Goal: Information Seeking & Learning: Learn about a topic

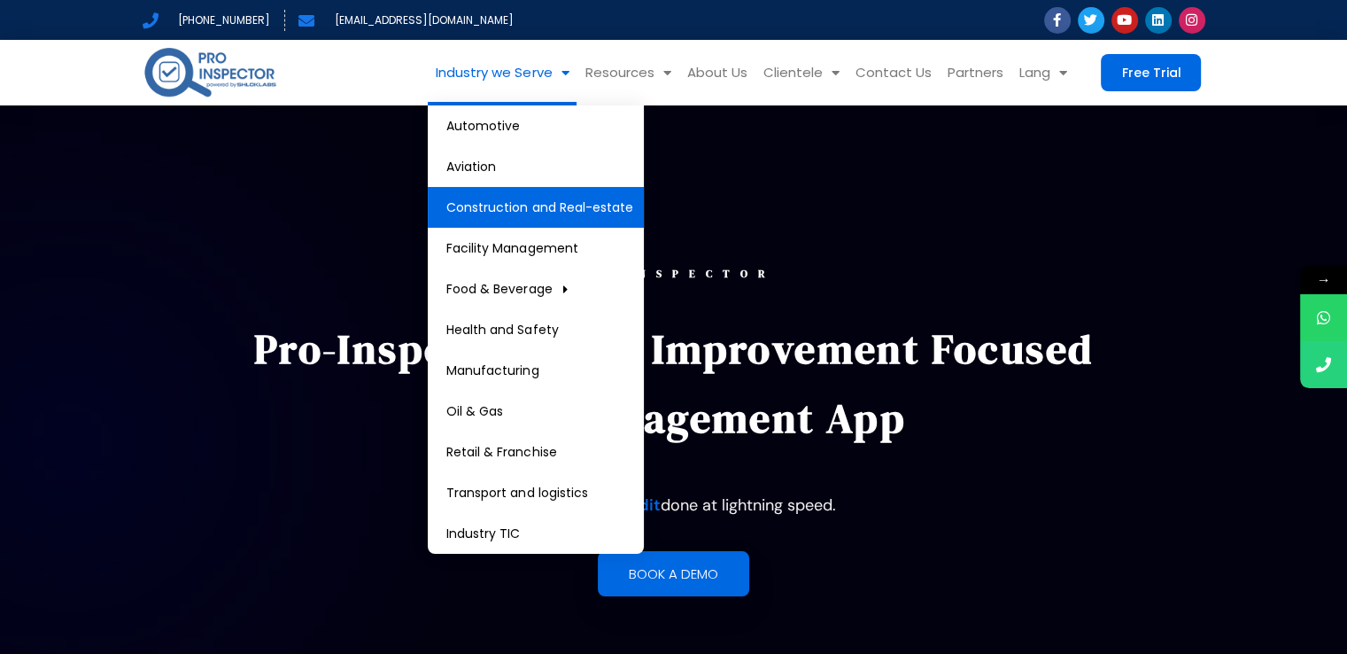
click at [580, 206] on link "Construction and Real-estate" at bounding box center [536, 207] width 216 height 41
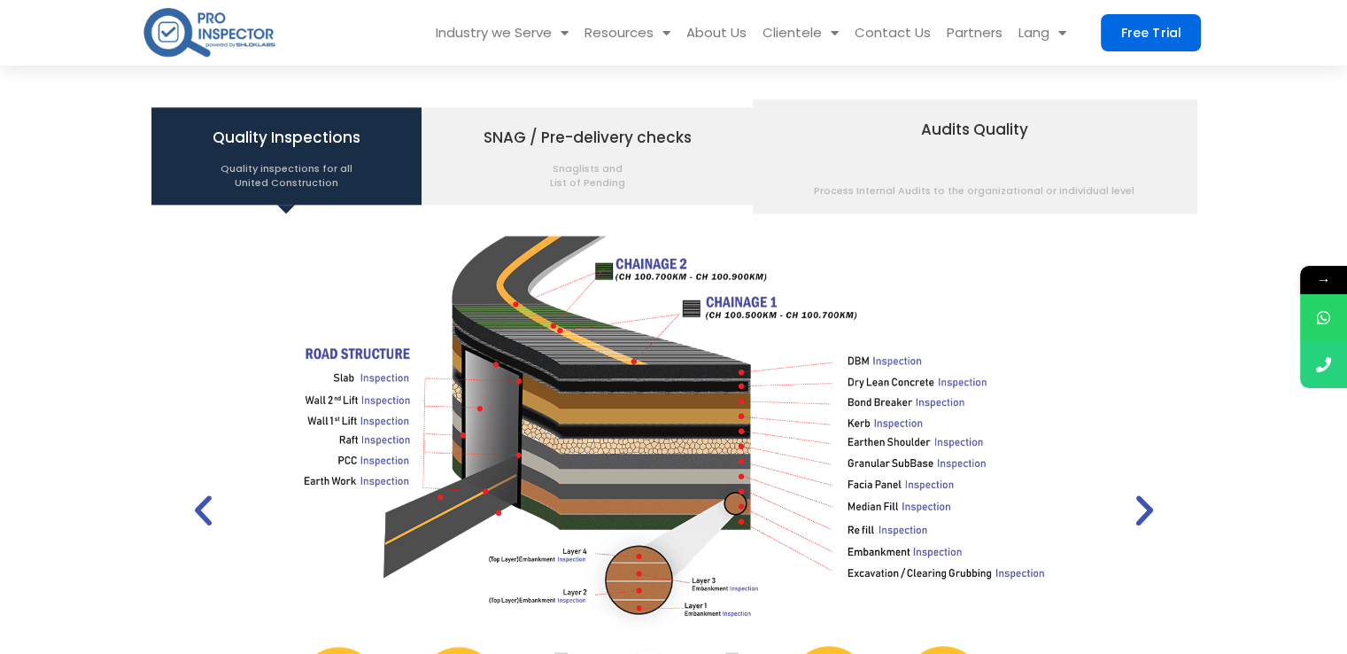
scroll to position [2189, 0]
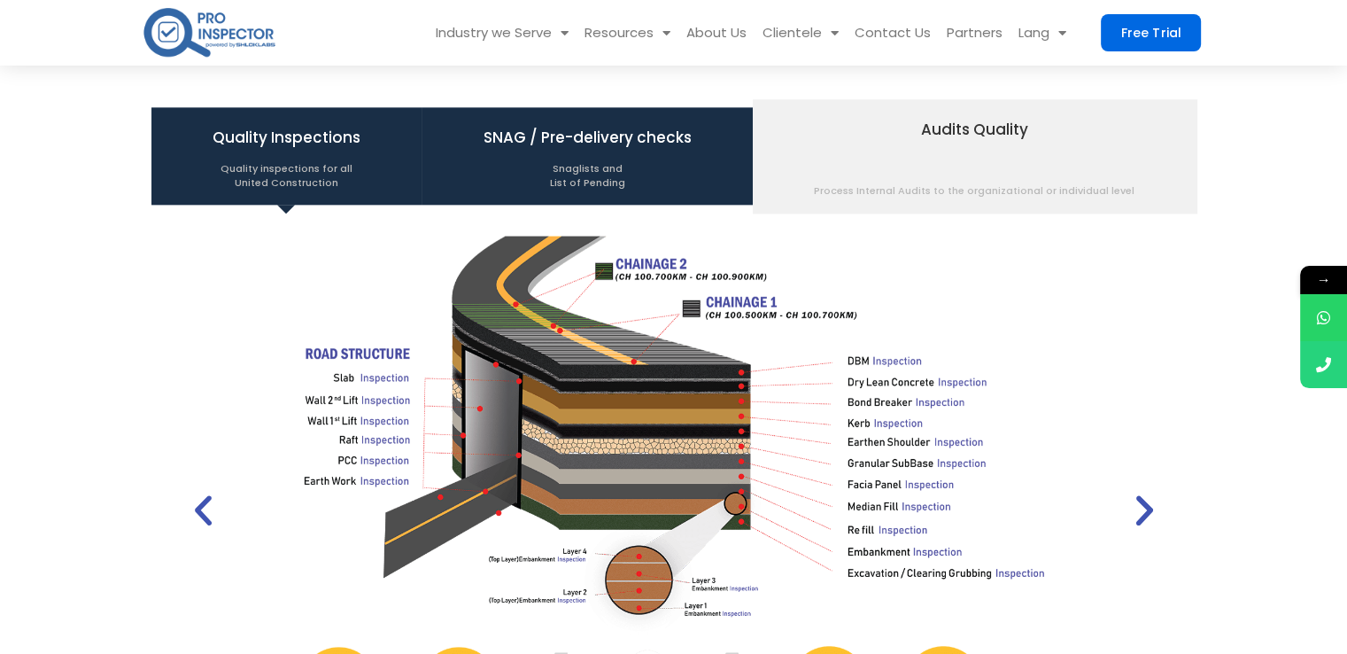
click at [555, 143] on span "SNAG / Pre-delivery checks Snaglists and List of Pending" at bounding box center [588, 155] width 208 height 67
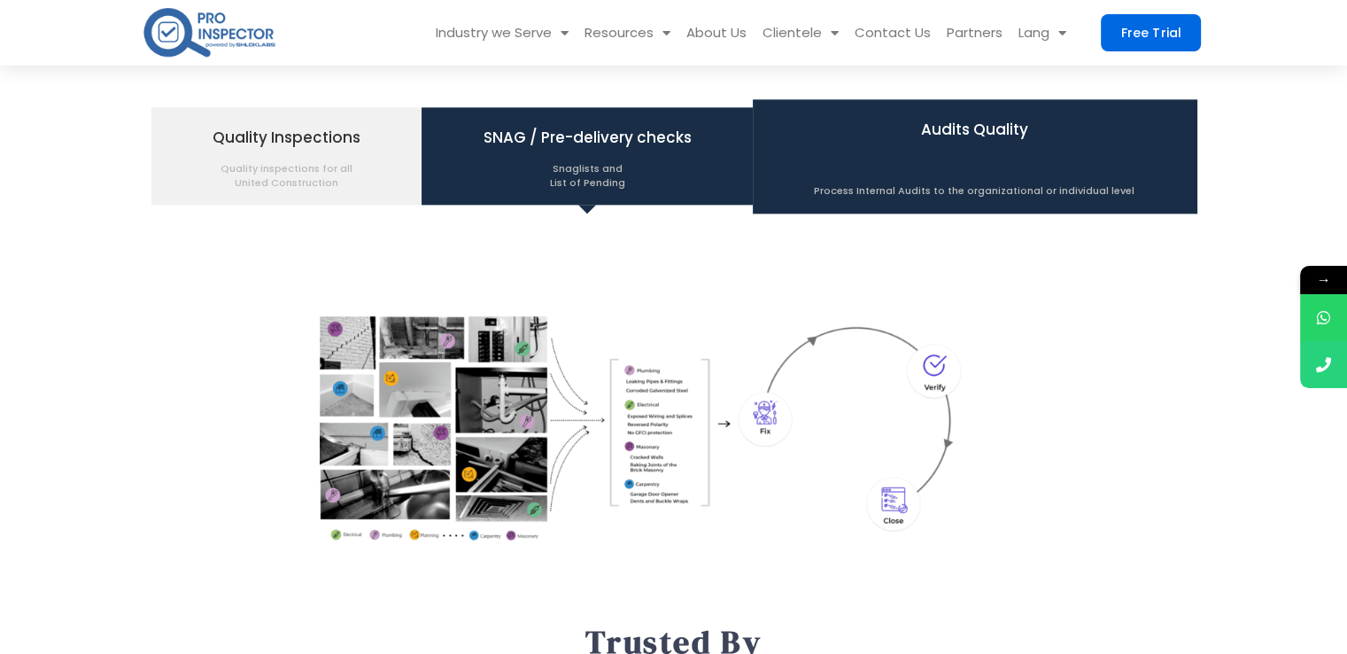
click at [836, 120] on span "Audits Quality Process Internal Audits to the organizational or individual level" at bounding box center [974, 155] width 321 height 83
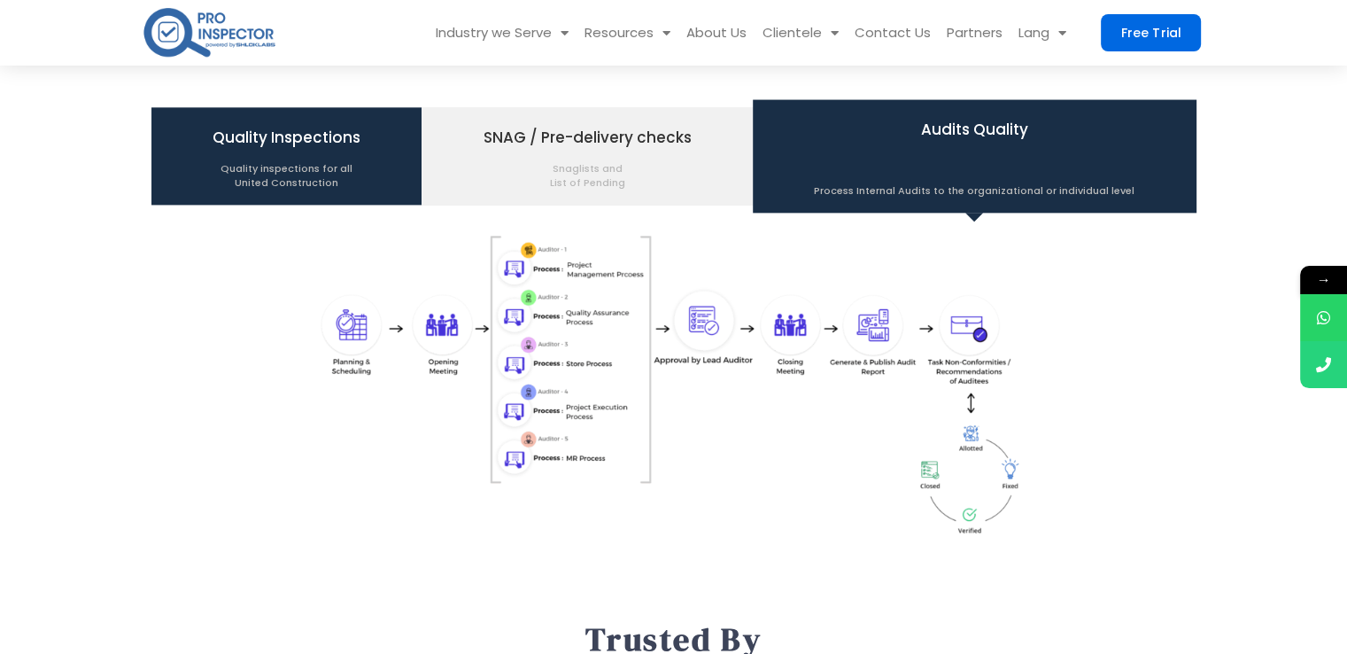
click at [282, 132] on span "Quality Inspections Quality inspections for all United Construction" at bounding box center [287, 155] width 148 height 67
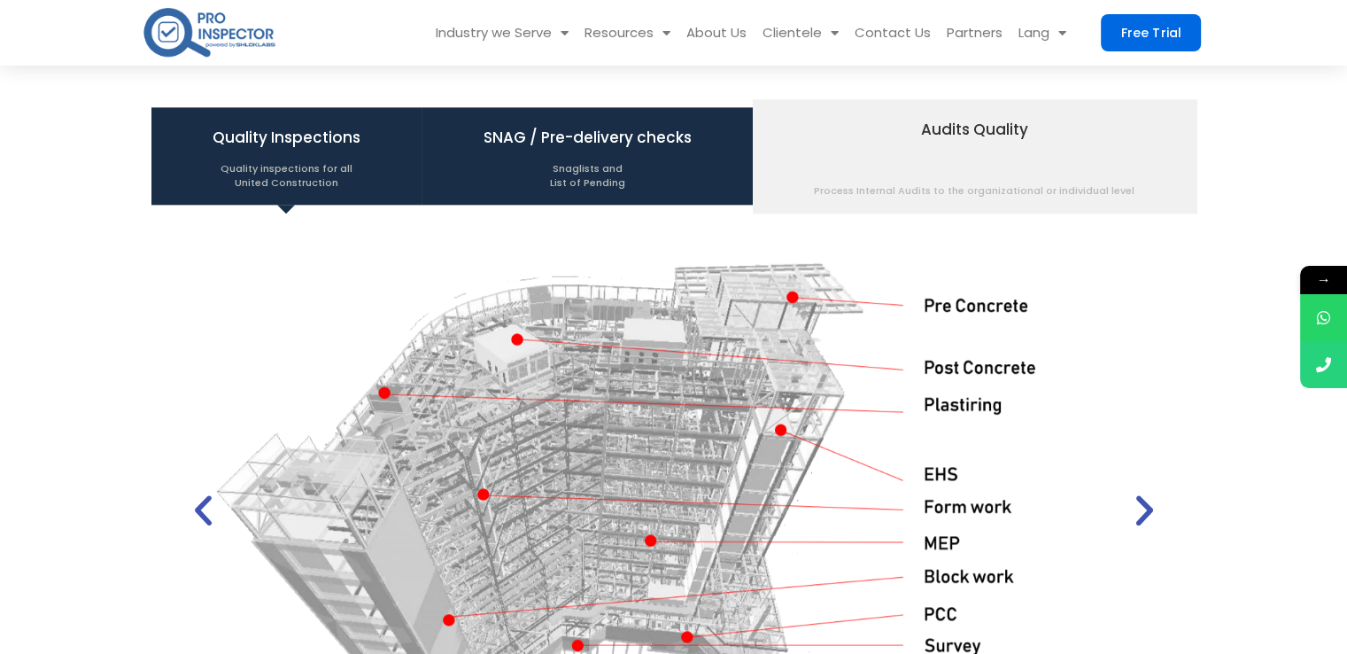
click at [631, 186] on span "Snaglists and List of Pending" at bounding box center [588, 170] width 208 height 37
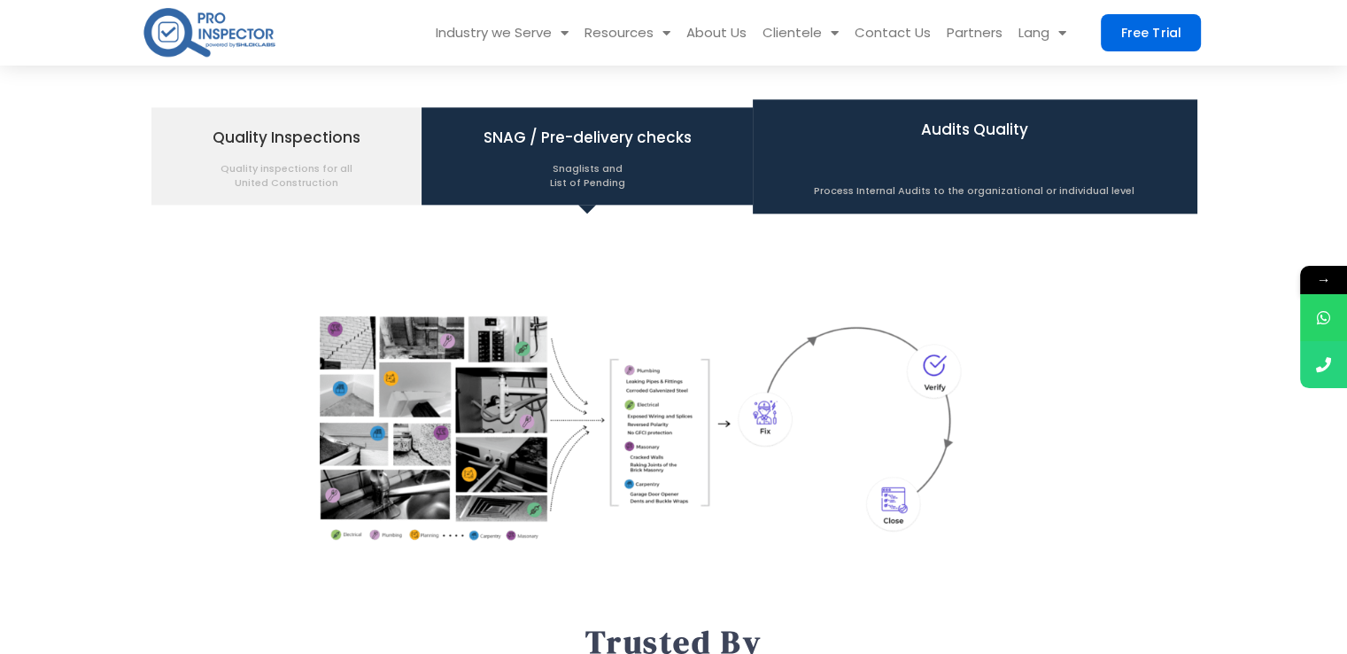
click at [974, 115] on span "Audits Quality Process Internal Audits to the organizational or individual level" at bounding box center [974, 155] width 321 height 83
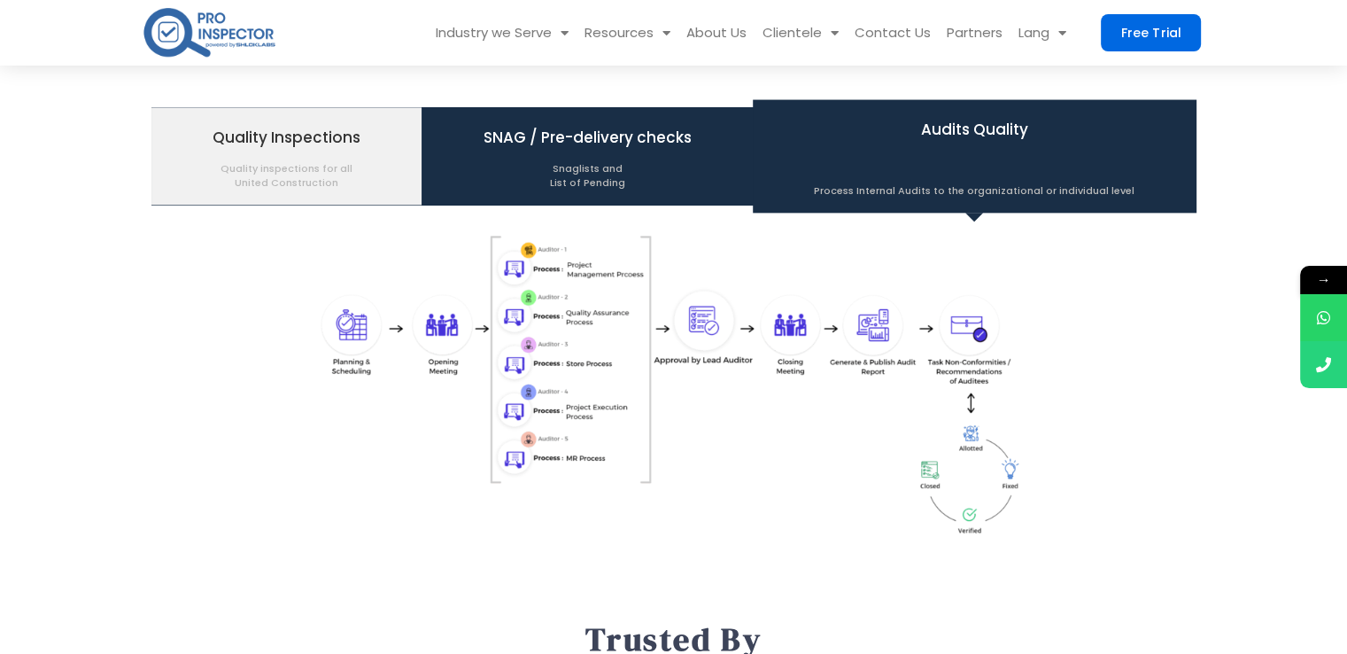
click at [669, 122] on span "SNAG / Pre-delivery checks Snaglists and List of Pending" at bounding box center [588, 155] width 208 height 67
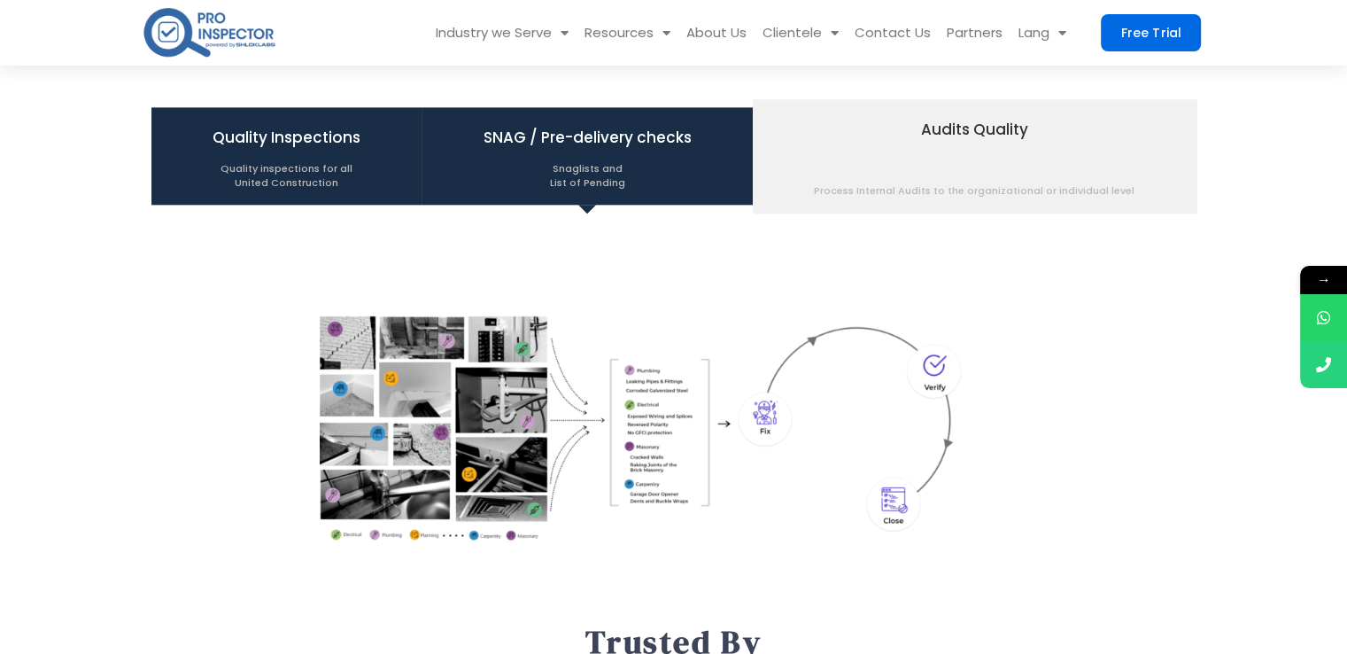
click at [337, 133] on span "Quality Inspections Quality inspections for all United Construction" at bounding box center [287, 155] width 148 height 67
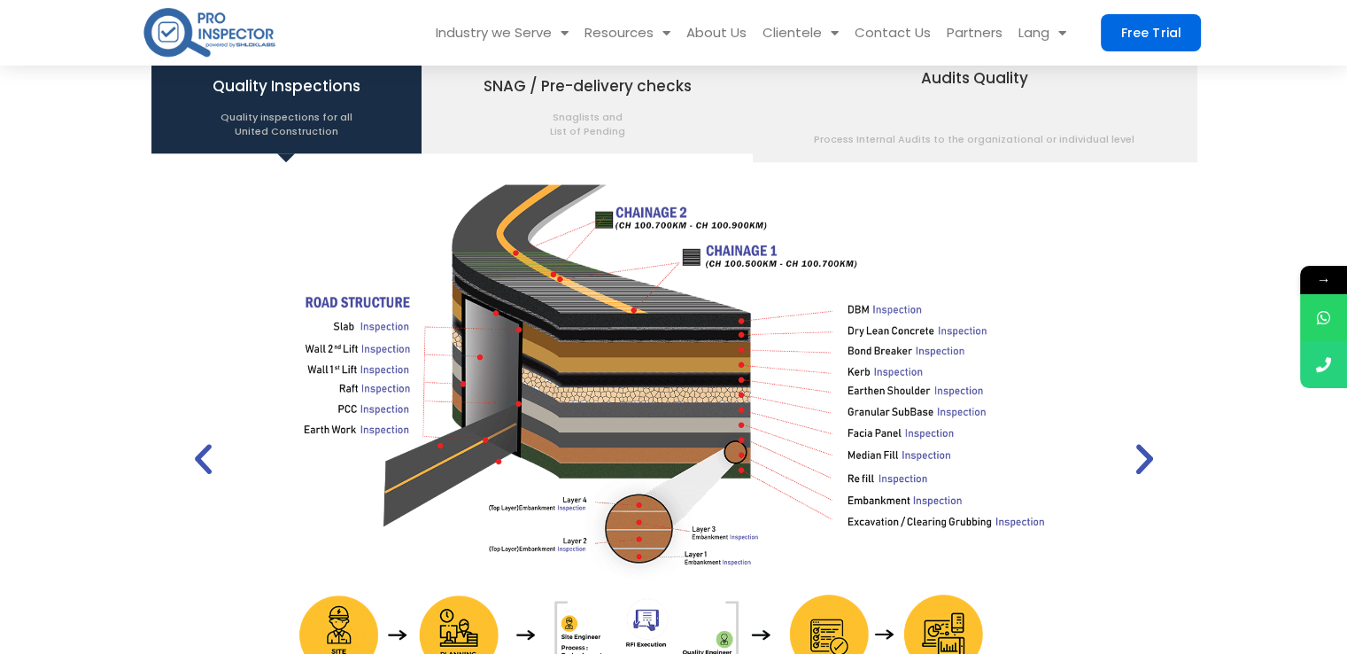
scroll to position [2235, 0]
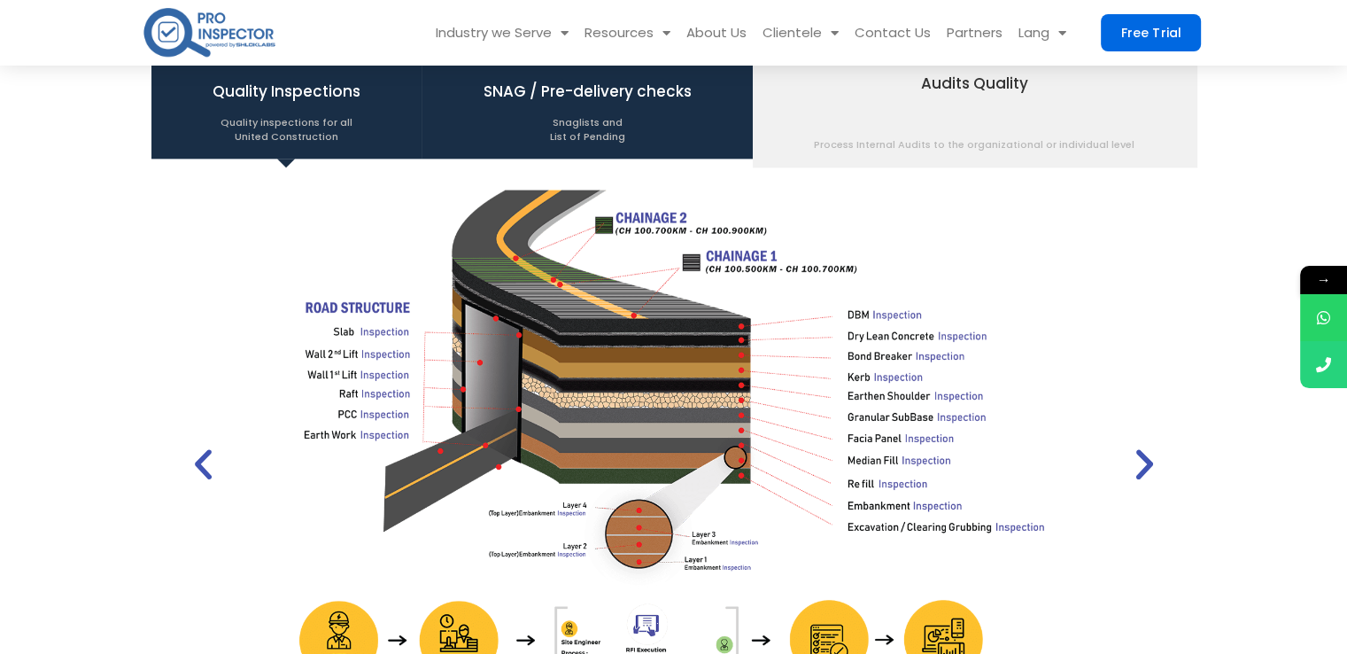
click at [584, 120] on span "Snaglists and List of Pending" at bounding box center [588, 124] width 208 height 37
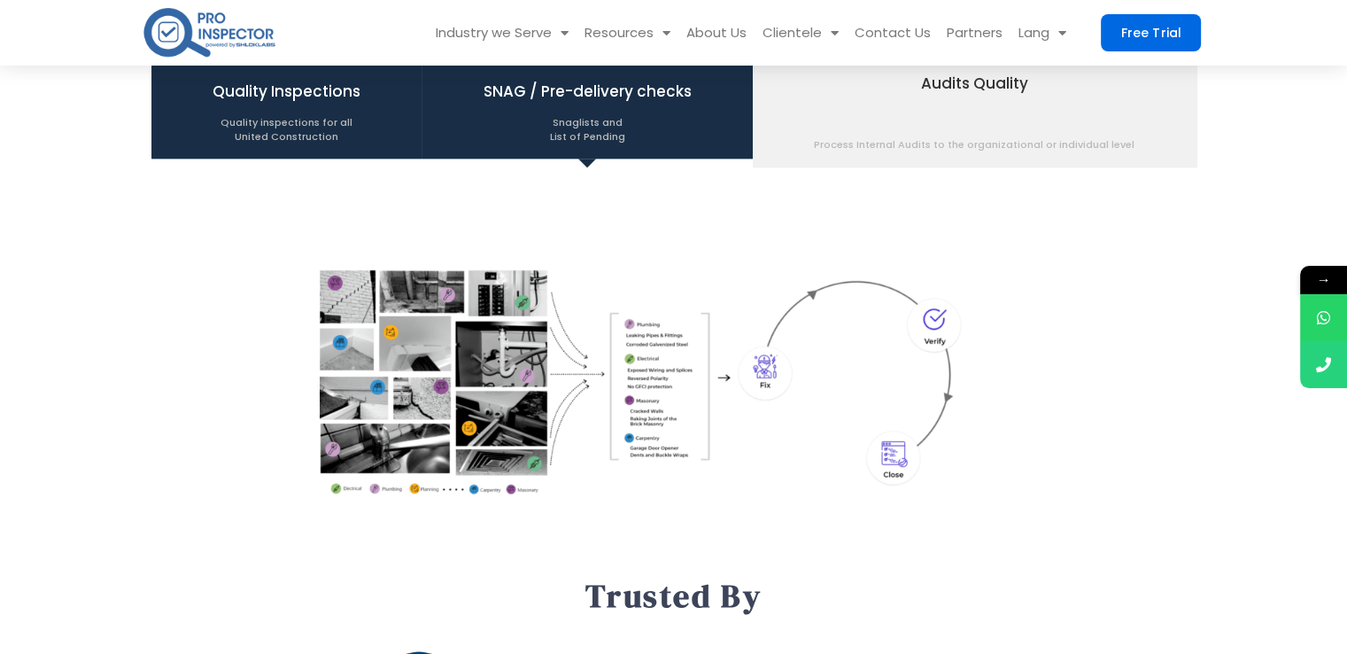
click at [315, 98] on span "Quality Inspections Quality inspections for all United Construction" at bounding box center [287, 109] width 148 height 67
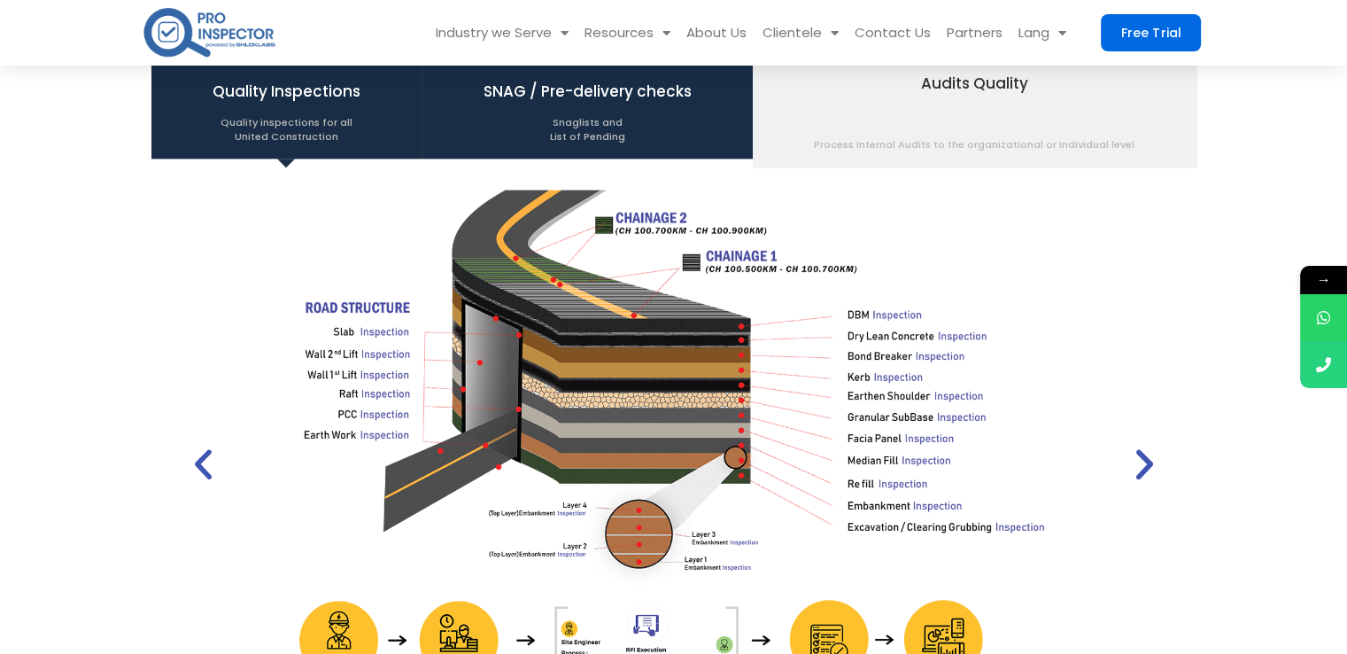
click at [592, 98] on span "SNAG / Pre-delivery checks Snaglists and List of Pending" at bounding box center [588, 109] width 208 height 67
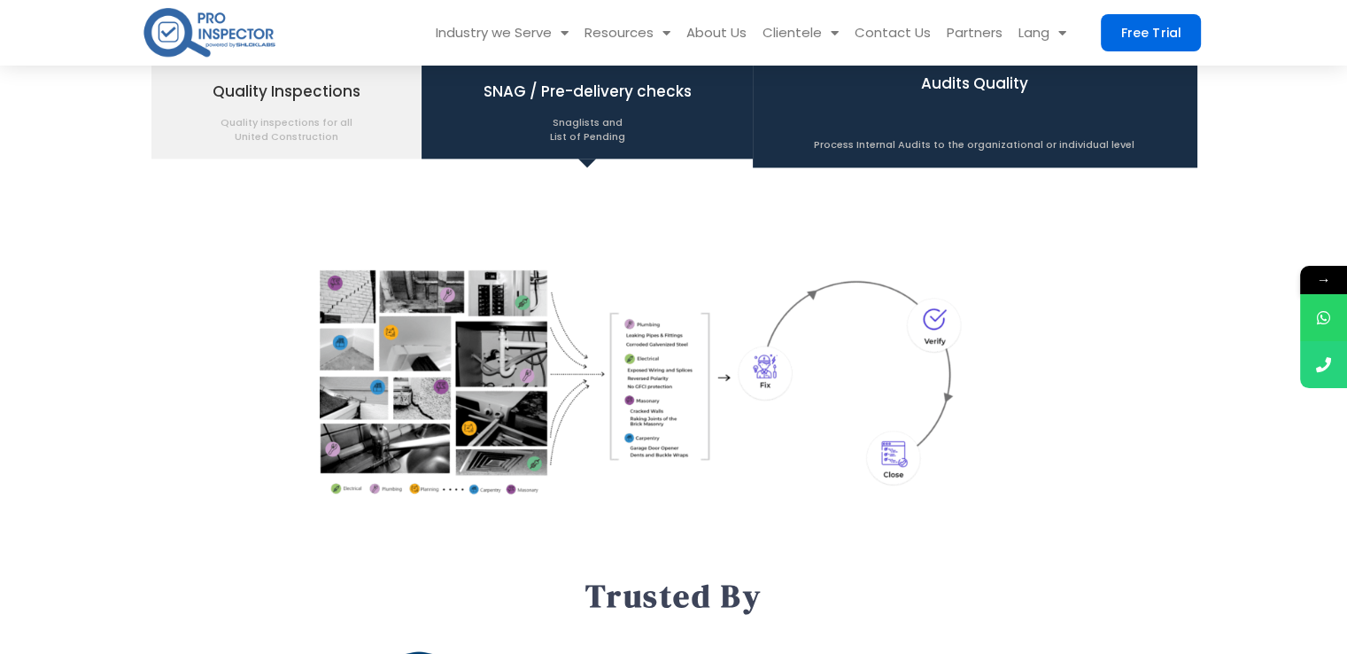
click at [871, 93] on span "Audits Quality Process Internal Audits to the organizational or individual level" at bounding box center [974, 109] width 321 height 83
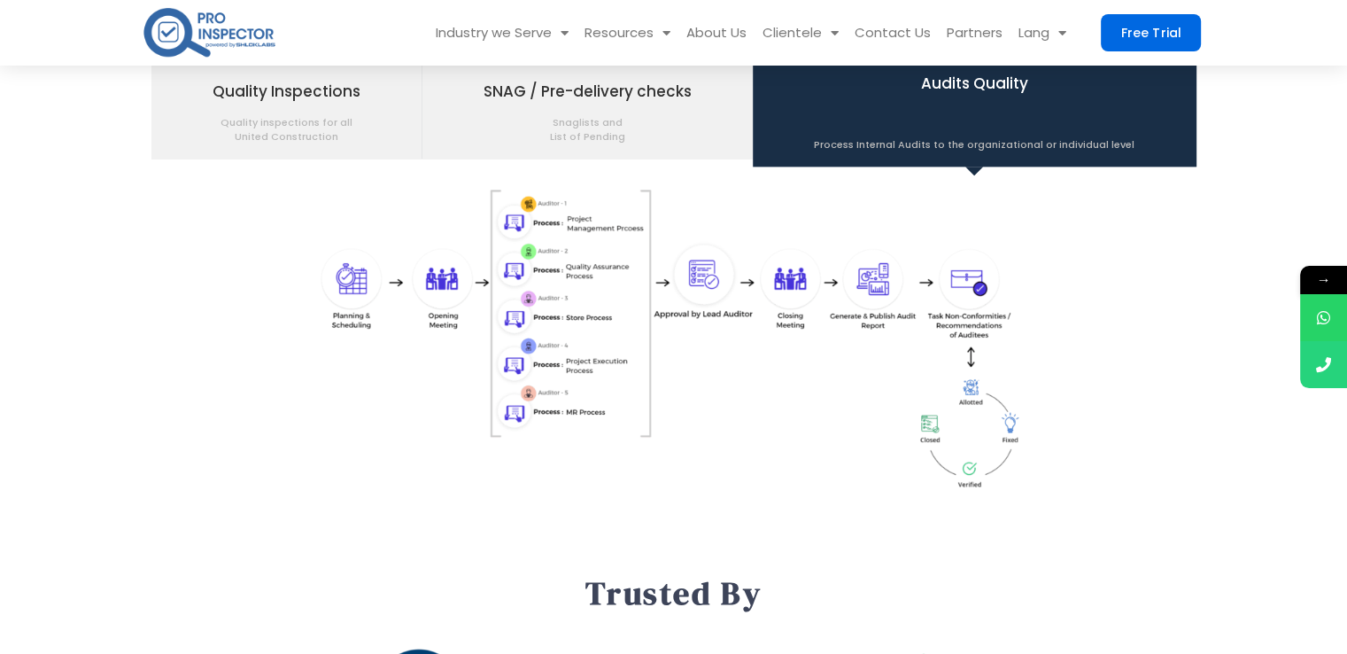
click at [1219, 321] on section "Quality Inspections Quality inspections for all United Construction SNAG / Pre-…" at bounding box center [673, 296] width 1347 height 505
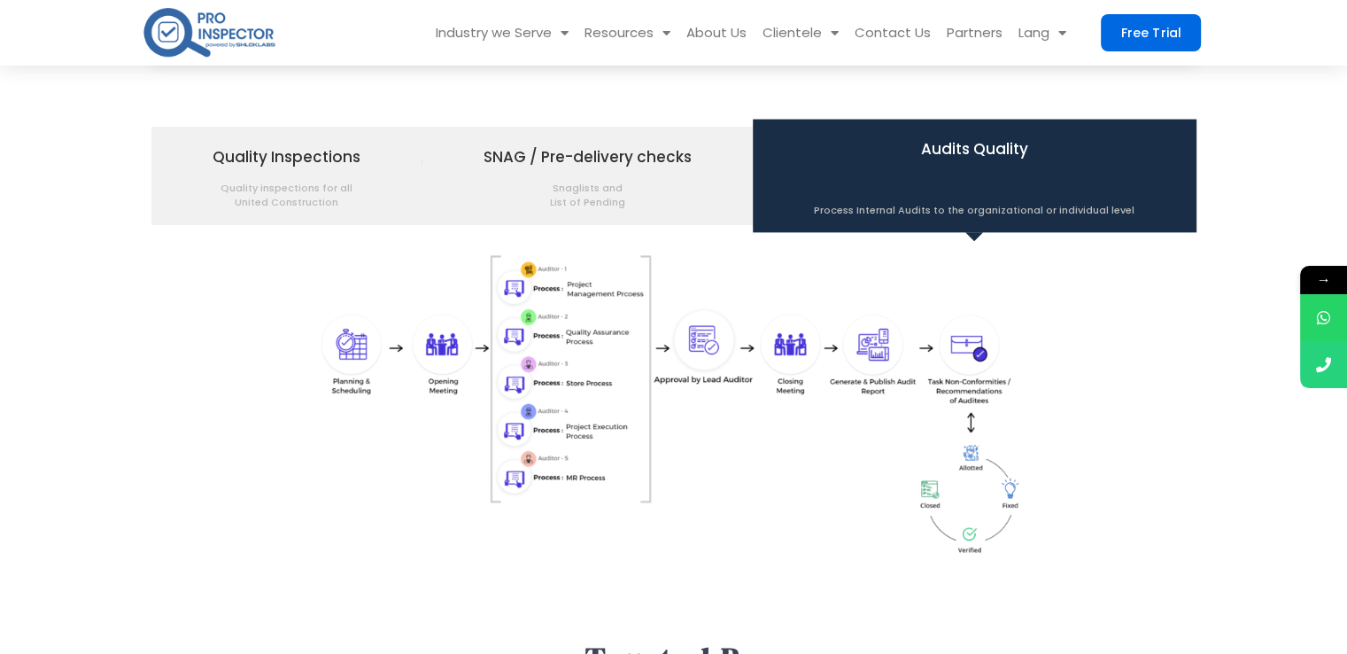
scroll to position [2168, 0]
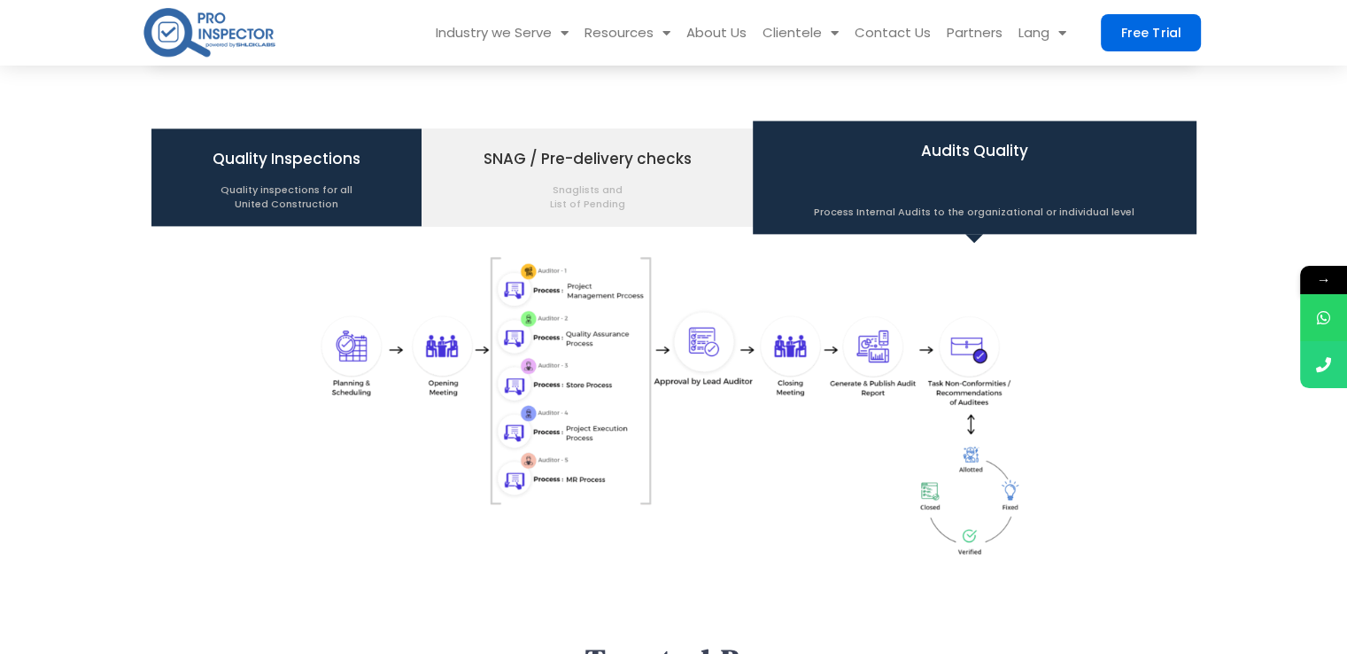
click at [276, 163] on span "Quality Inspections Quality inspections for all United Construction" at bounding box center [287, 176] width 148 height 67
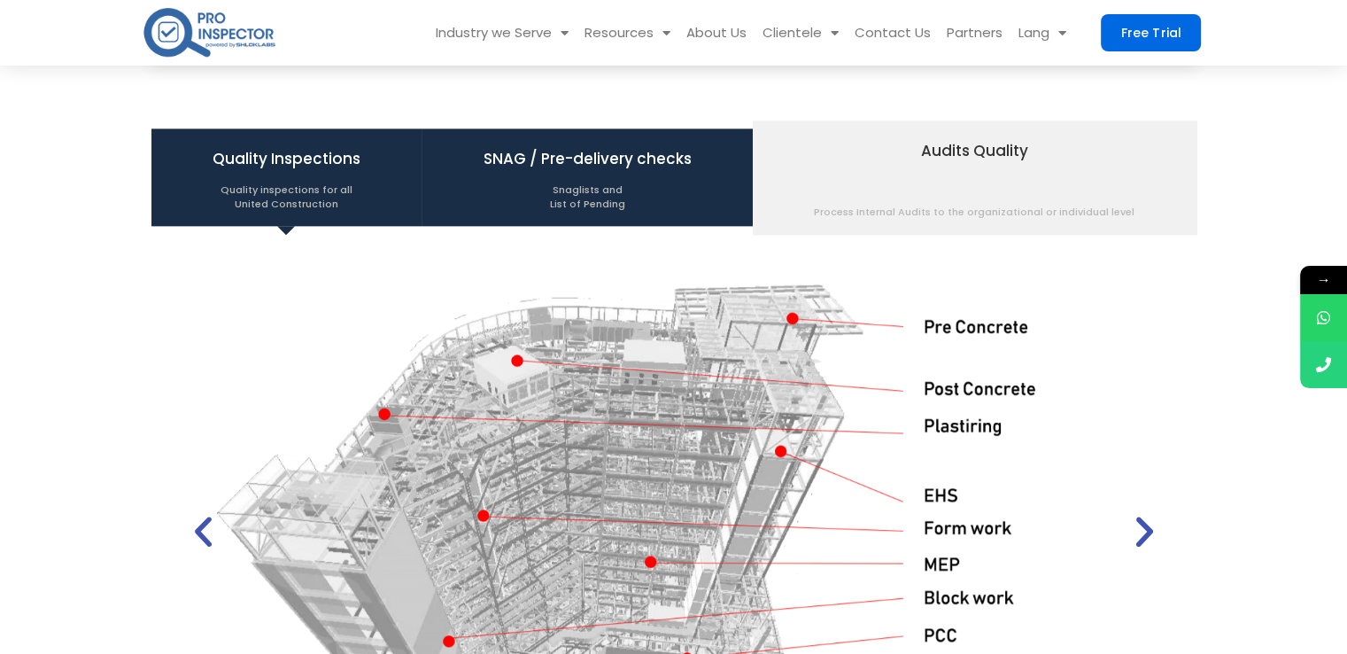
click at [628, 182] on span "Snaglists and List of Pending" at bounding box center [588, 192] width 208 height 37
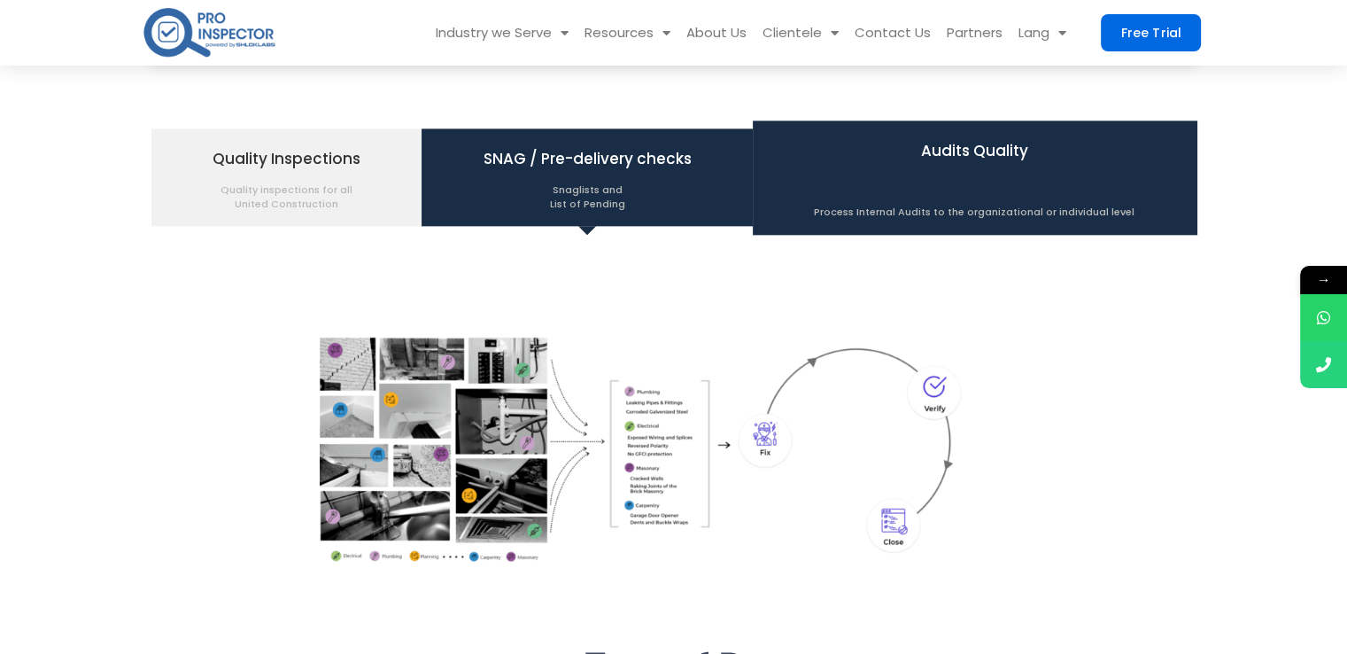
click at [932, 135] on span "Audits Quality Process Internal Audits to the organizational or individual level" at bounding box center [974, 176] width 321 height 83
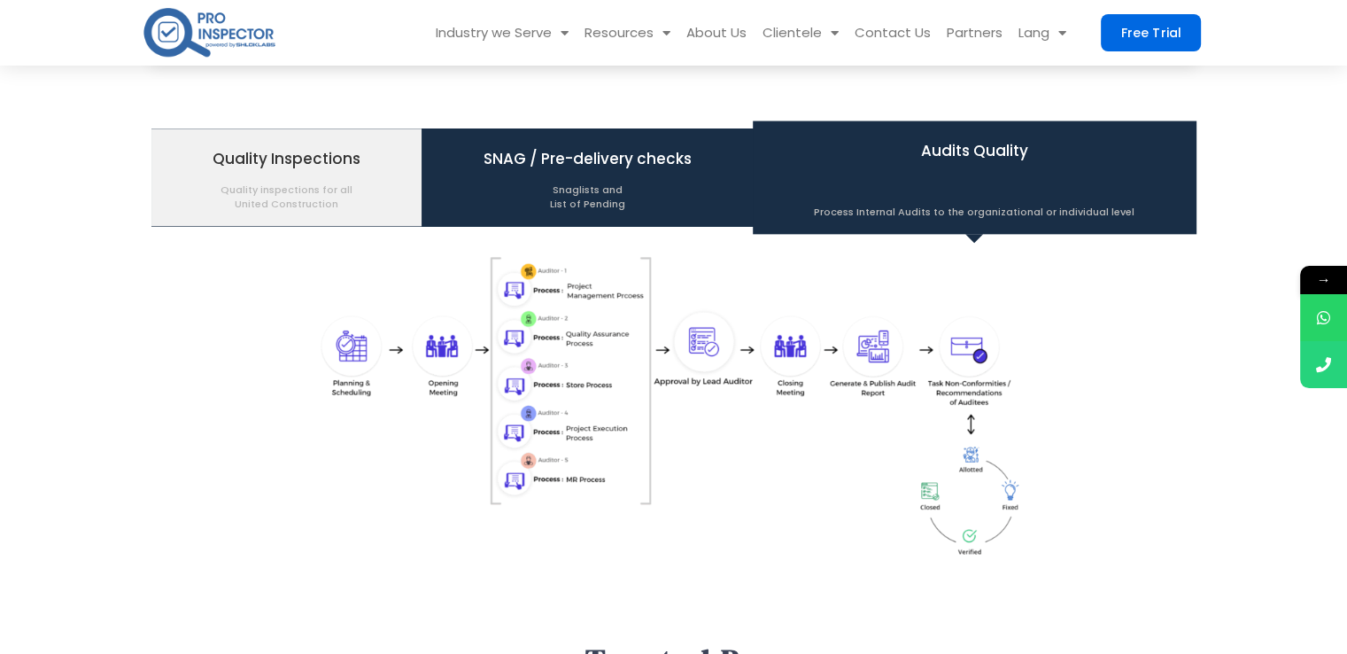
click at [662, 184] on span "Snaglists and List of Pending" at bounding box center [588, 192] width 208 height 37
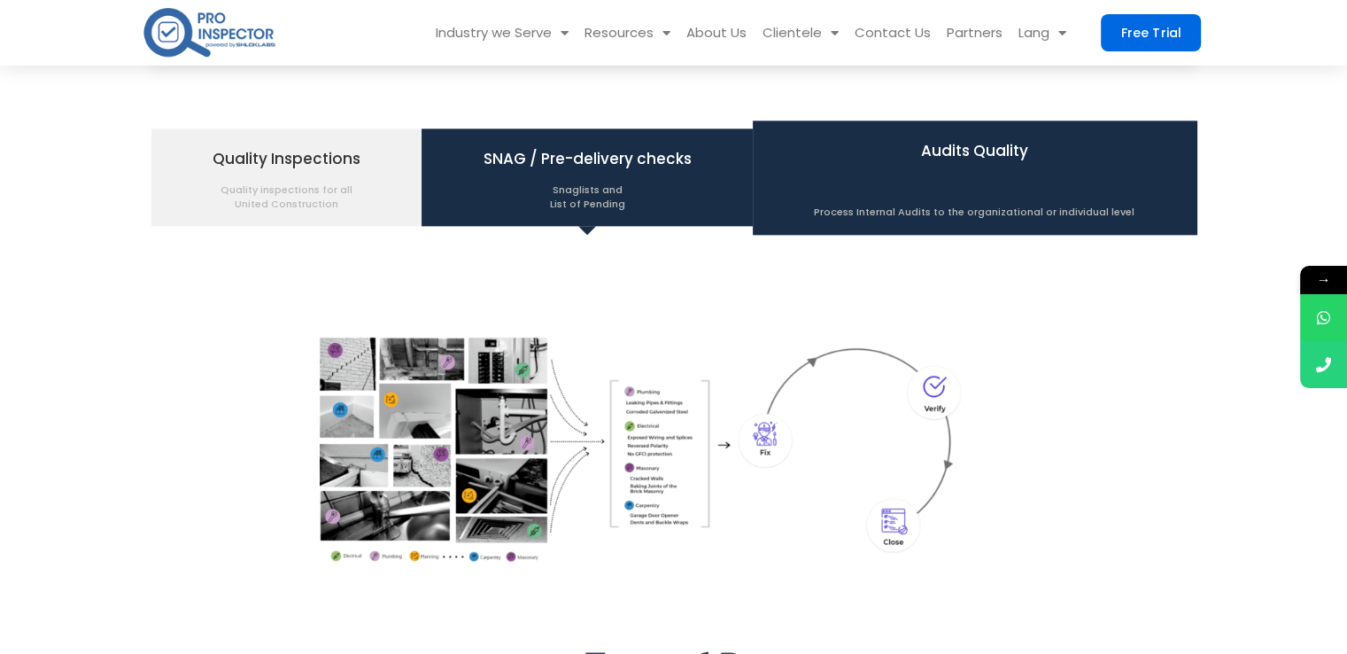
click at [891, 164] on span "Audits Quality Process Internal Audits to the organizational or individual level" at bounding box center [974, 176] width 321 height 83
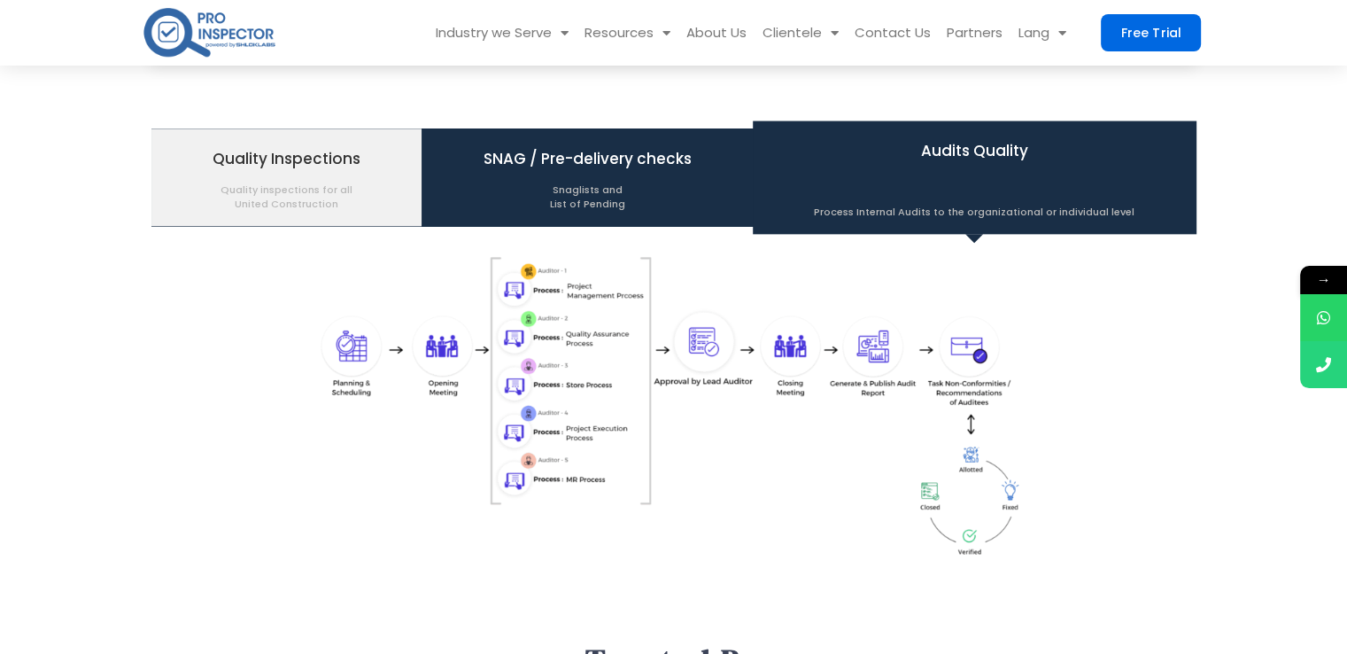
click at [616, 176] on span "Snaglists and List of Pending" at bounding box center [588, 192] width 208 height 37
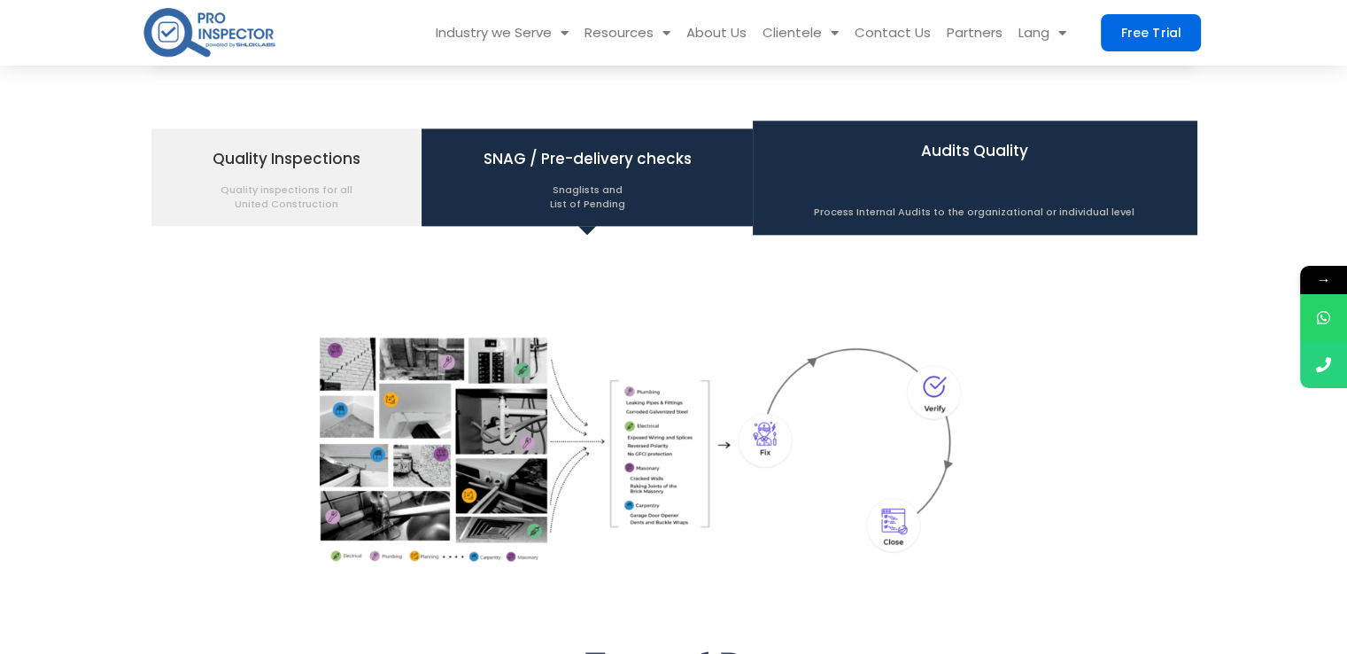
click at [868, 174] on span "Audits Quality Process Internal Audits to the organizational or individual level" at bounding box center [974, 176] width 321 height 83
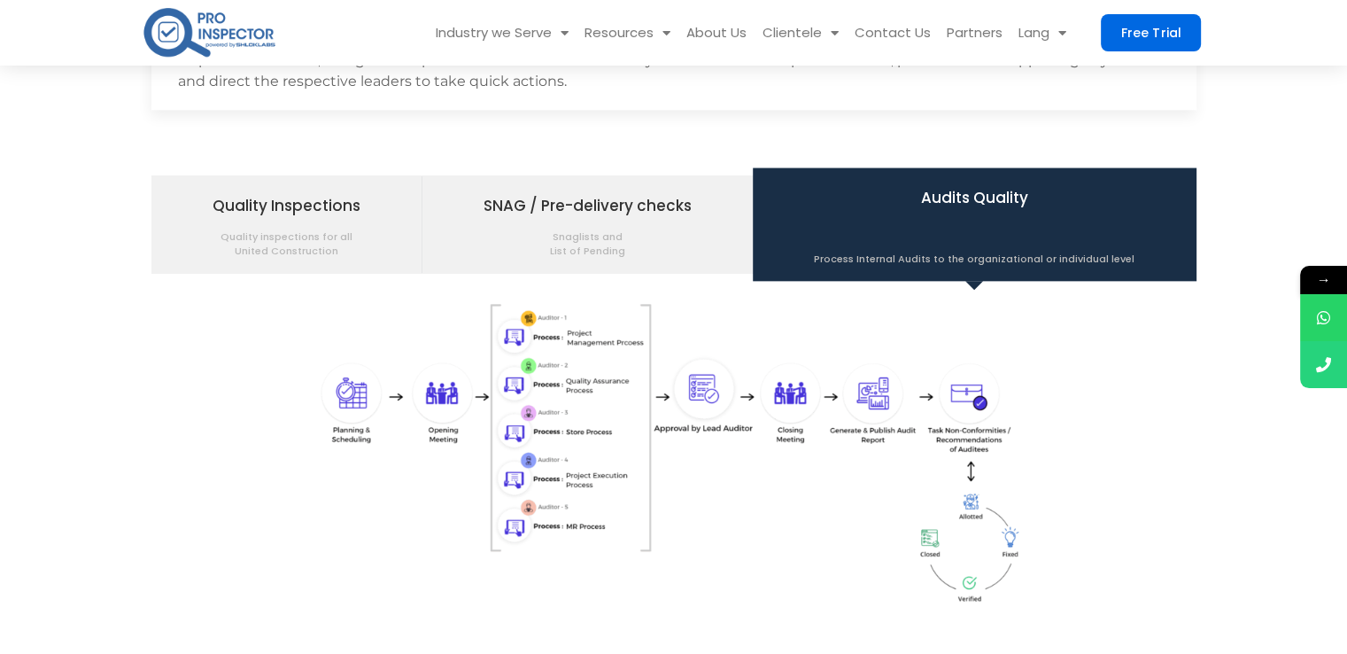
scroll to position [2093, 0]
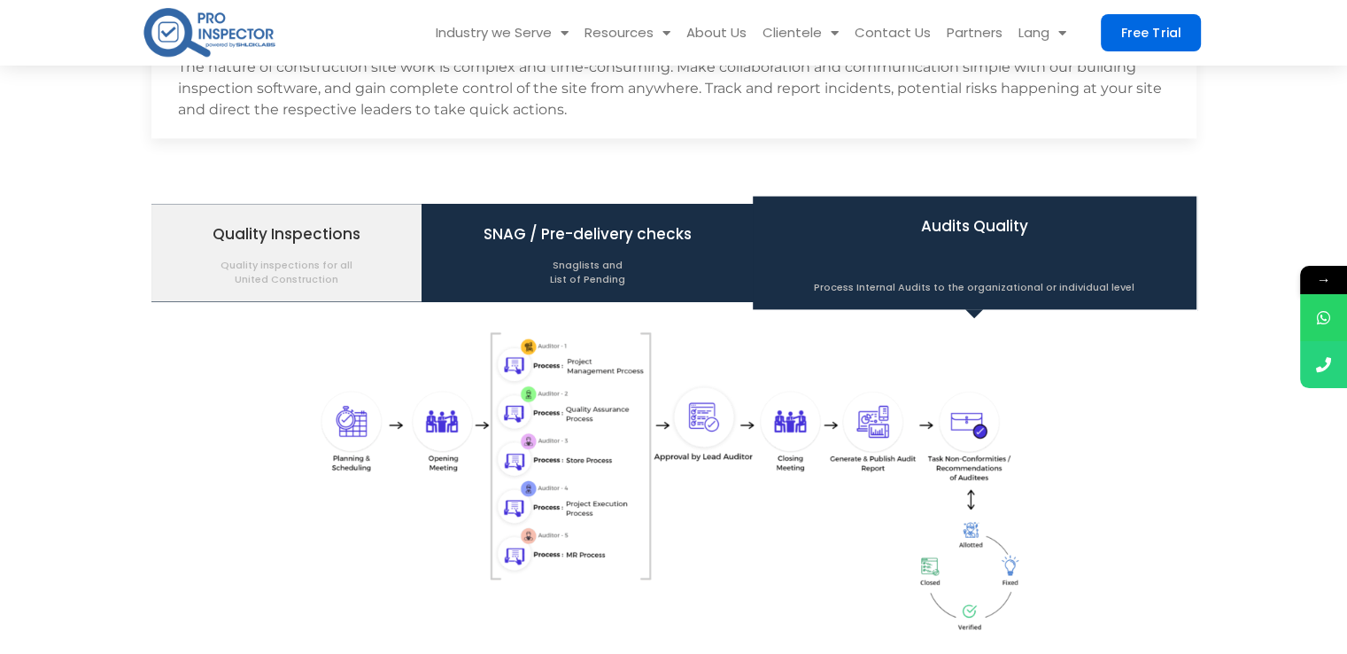
click at [675, 252] on span "Snaglists and List of Pending" at bounding box center [588, 267] width 208 height 37
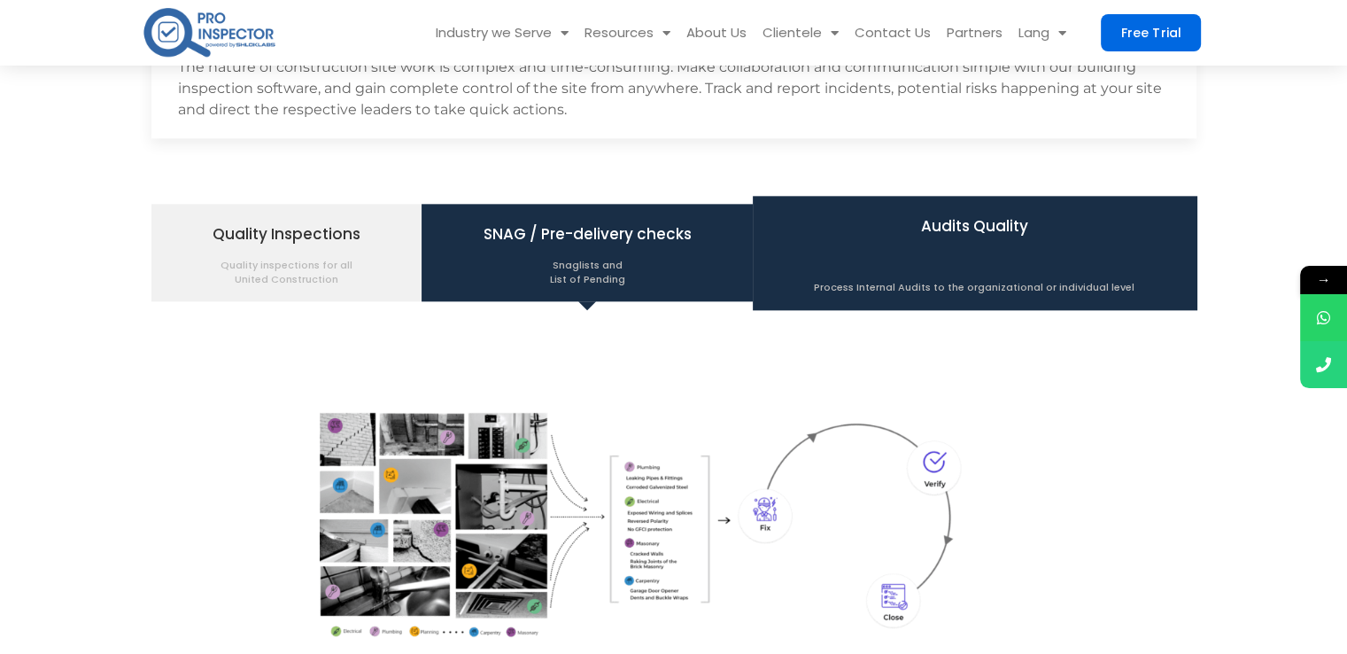
click at [896, 242] on span "Audits Quality Process Internal Audits to the organizational or individual level" at bounding box center [974, 252] width 321 height 83
